Goal: Navigation & Orientation: Understand site structure

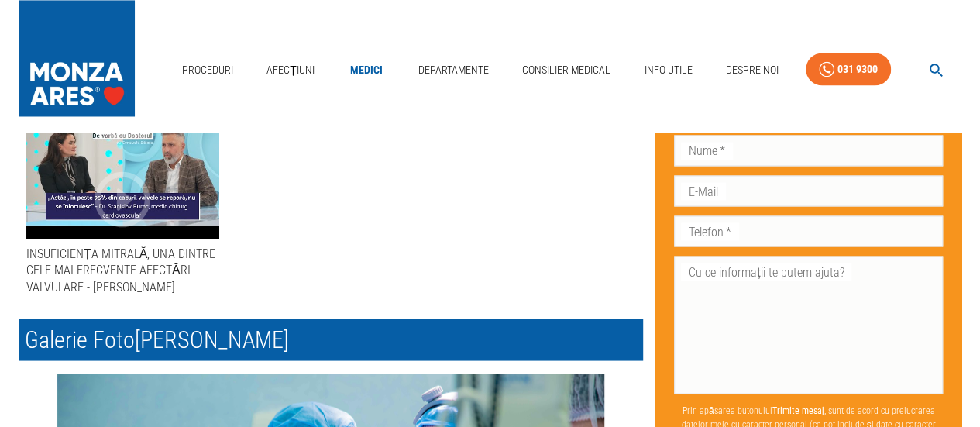
scroll to position [1007, 0]
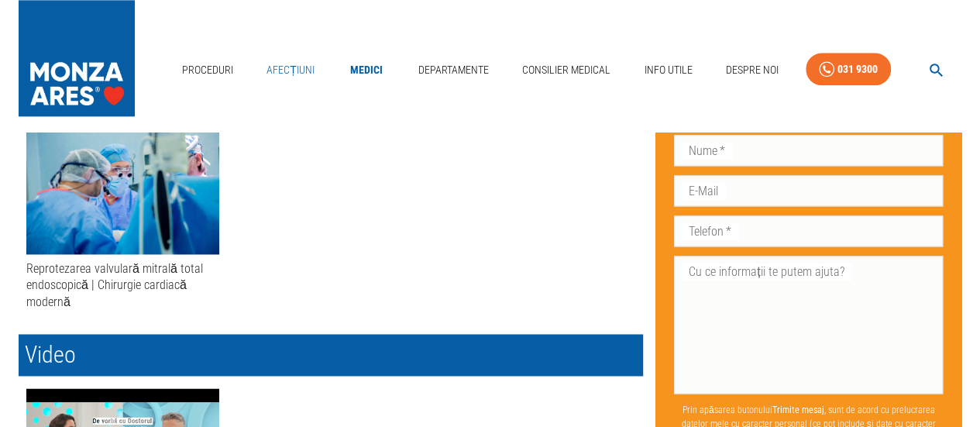
click at [290, 64] on link "Afecțiuni" at bounding box center [290, 70] width 60 height 32
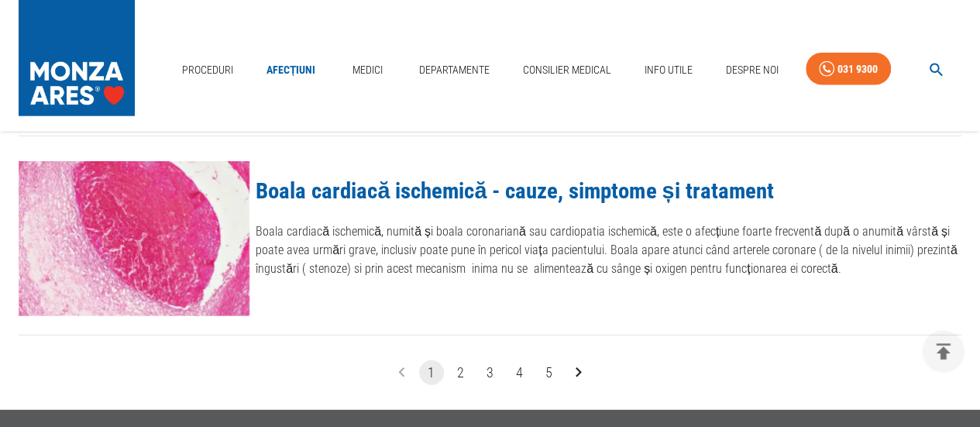
scroll to position [1627, 0]
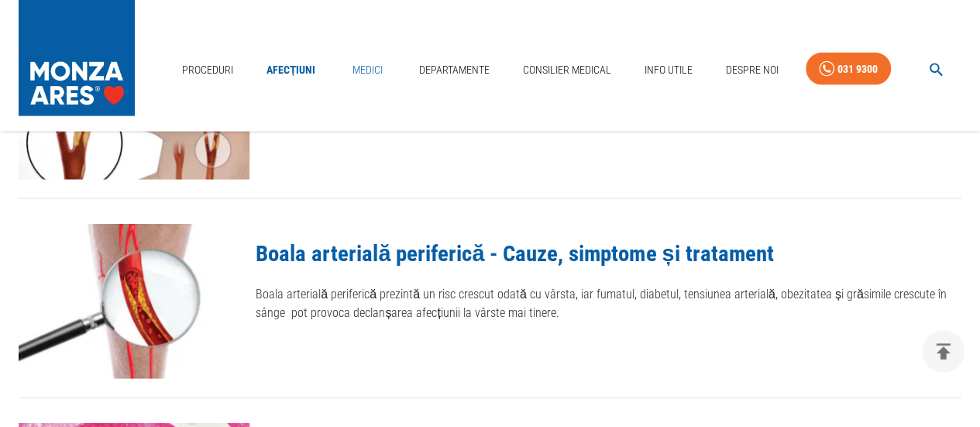
click at [361, 67] on link "Medici" at bounding box center [367, 70] width 50 height 32
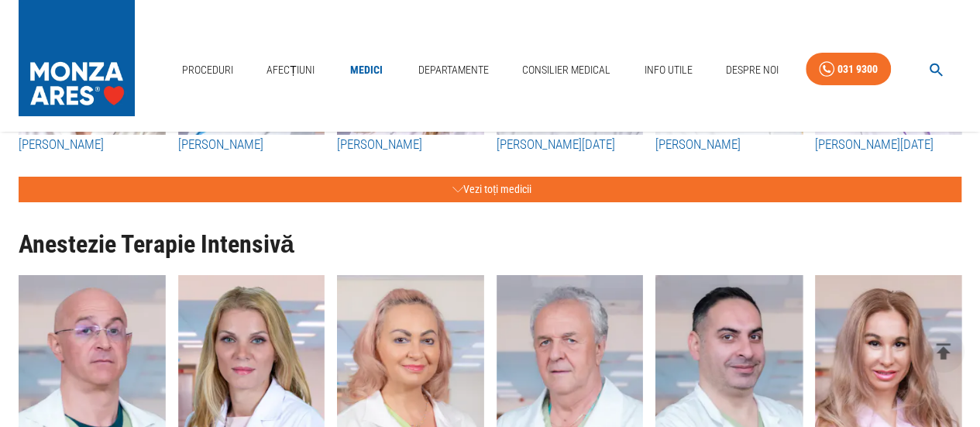
scroll to position [2789, 0]
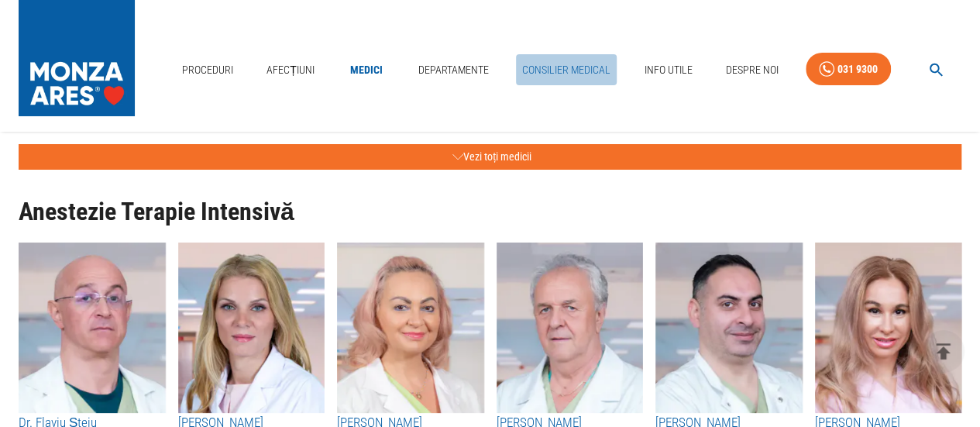
click at [595, 69] on link "Consilier Medical" at bounding box center [566, 70] width 101 height 32
